Goal: Browse casually

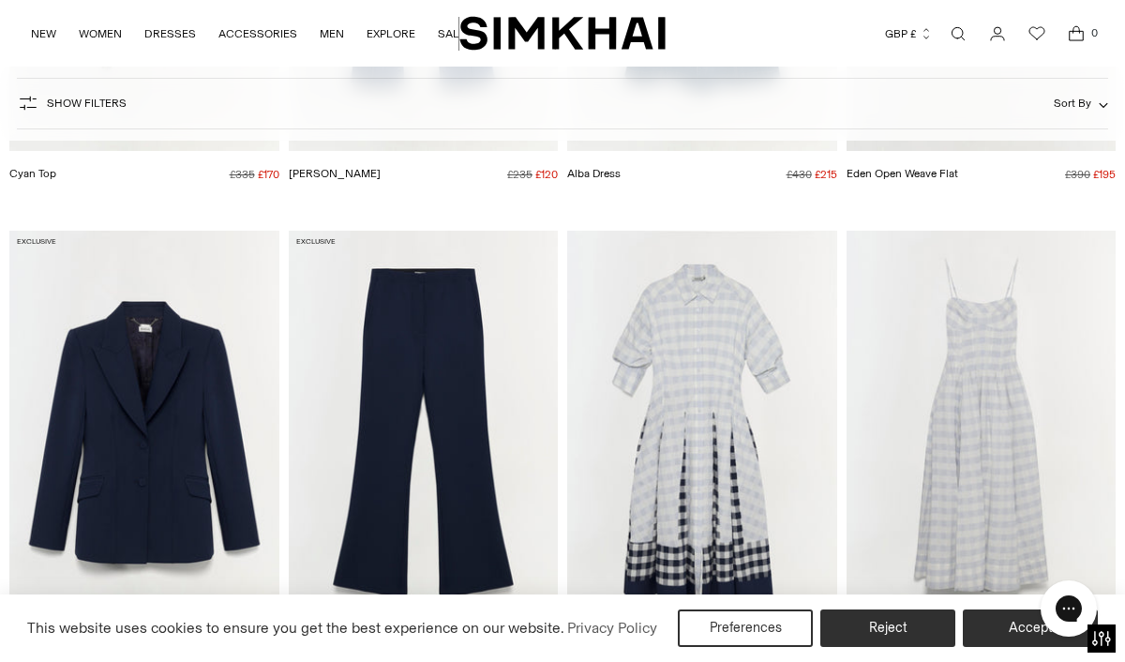
scroll to position [518, 0]
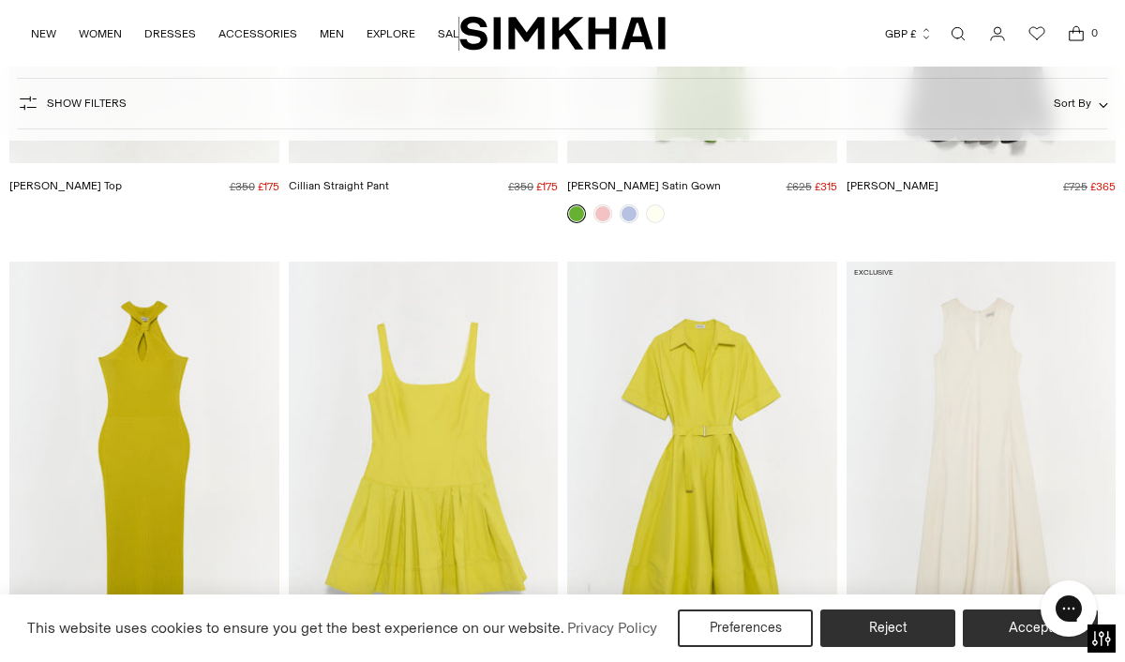
scroll to position [12890, 0]
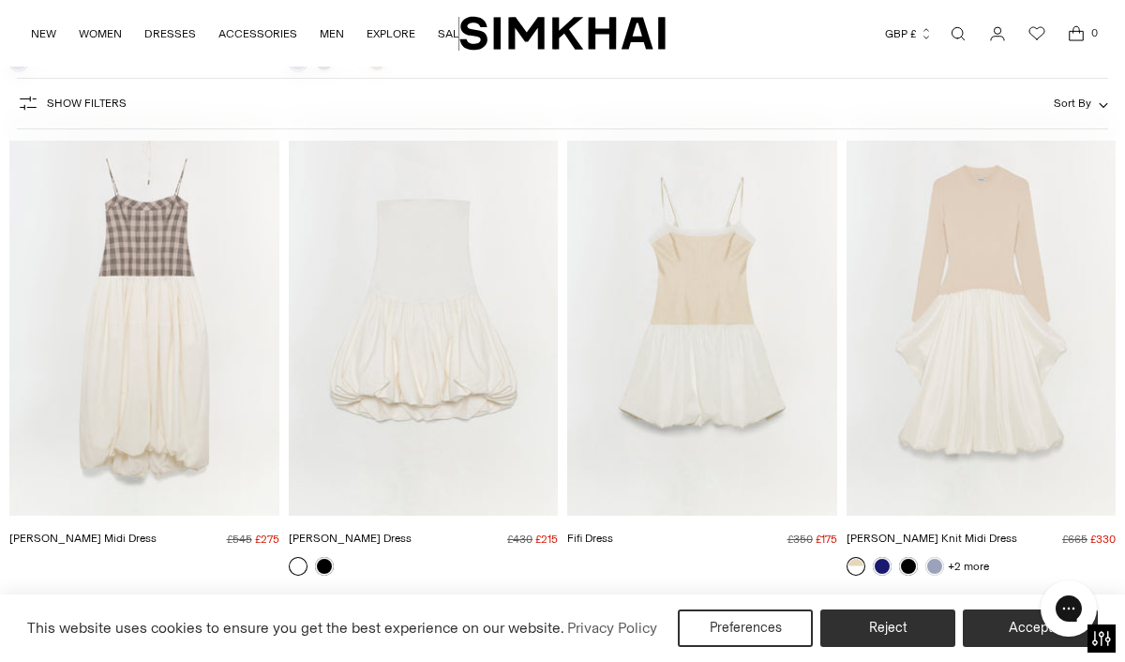
scroll to position [1139, 0]
